Goal: Task Accomplishment & Management: Use online tool/utility

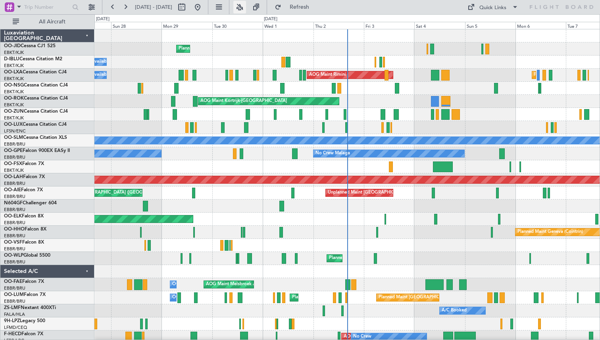
click at [246, 11] on button at bounding box center [239, 7] width 13 height 13
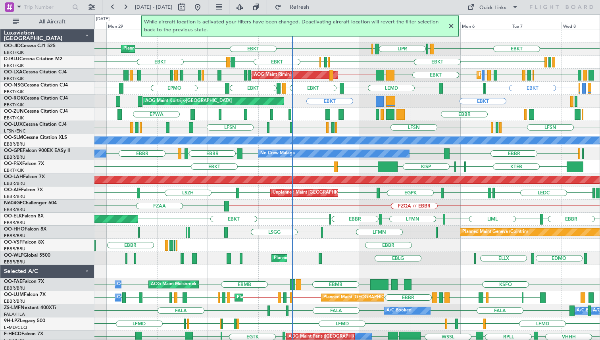
click at [356, 110] on div "EBKT LIML LIPR LFPB EBKT EBKT Planned Maint Kortrijk-Wevelgem EBKT EDDK EGGW EB…" at bounding box center [346, 192] width 505 height 327
click at [506, 11] on button "Quick Links" at bounding box center [492, 7] width 59 height 13
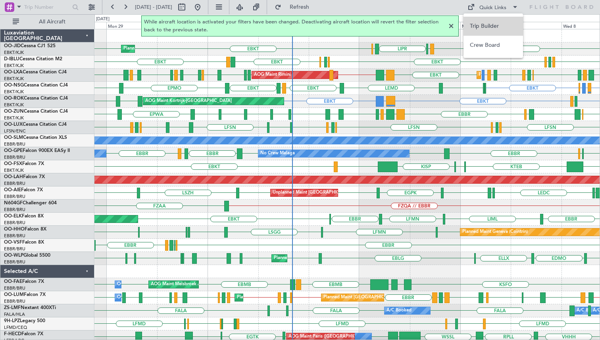
click at [493, 27] on button "Trip Builder" at bounding box center [493, 26] width 60 height 19
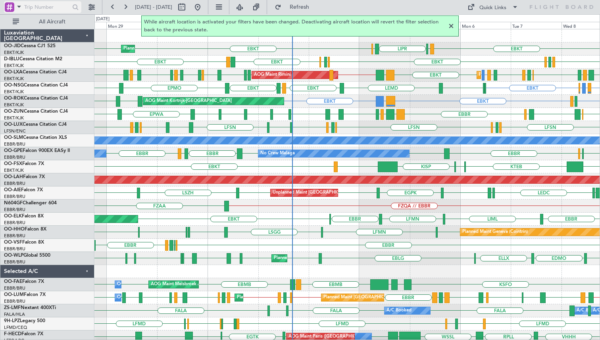
click at [61, 10] on input "text" at bounding box center [47, 7] width 46 height 12
click at [19, 8] on span at bounding box center [19, 7] width 10 height 10
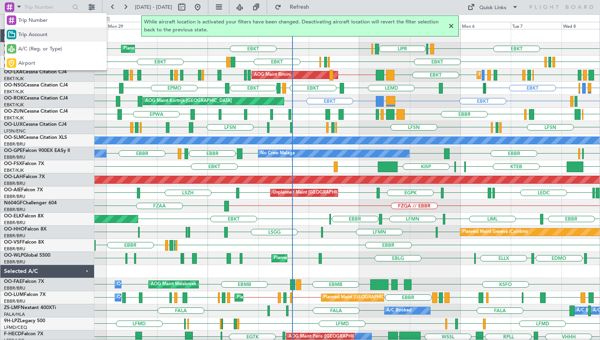
click at [50, 36] on div "Trip Account" at bounding box center [56, 34] width 102 height 14
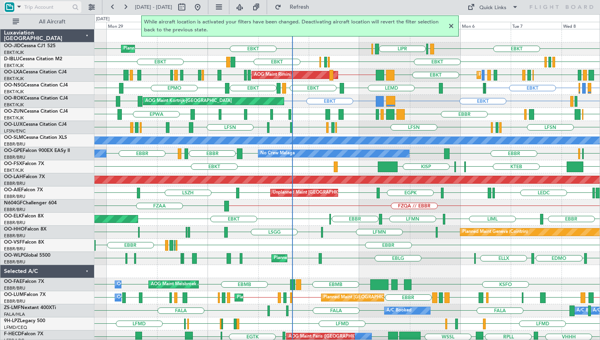
click at [50, 10] on input "text" at bounding box center [47, 7] width 46 height 12
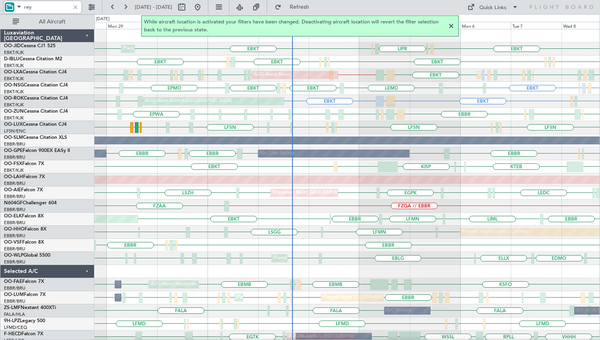
type input "rey"
click at [77, 7] on div at bounding box center [75, 7] width 9 height 9
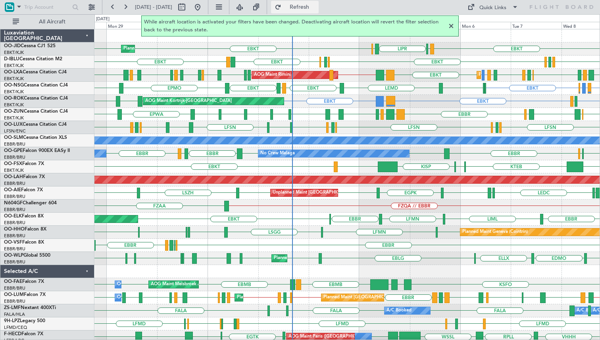
click at [312, 5] on span "Refresh" at bounding box center [299, 7] width 33 height 6
